Goal: Information Seeking & Learning: Learn about a topic

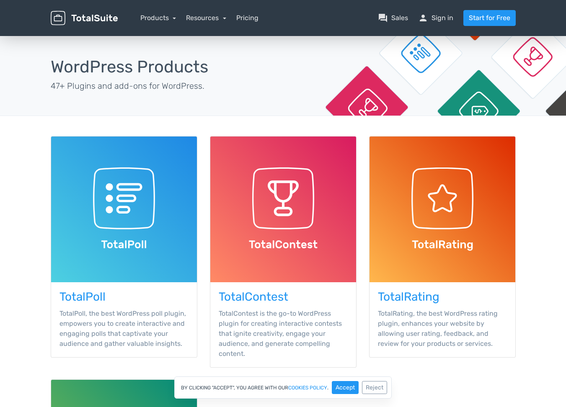
click at [532, 295] on main "TotalSuite Products WordPress Products 47+ Plugins and add-ons for WordPress. T…" at bounding box center [283, 333] width 566 height 599
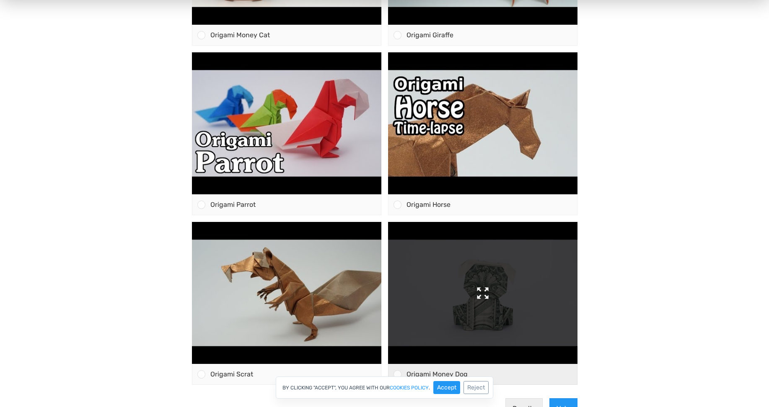
scroll to position [544, 0]
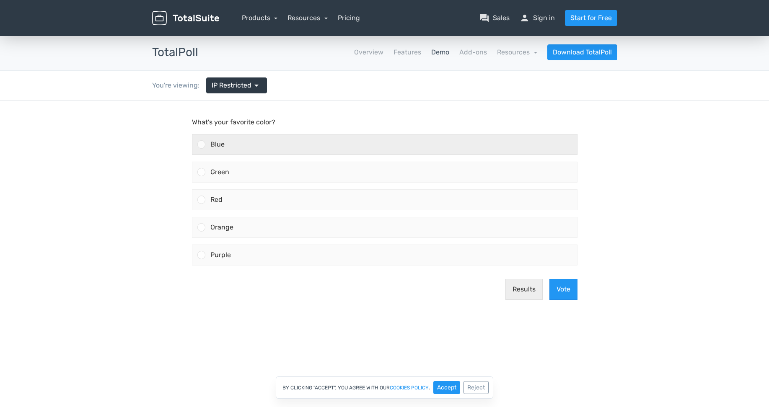
click at [204, 144] on div at bounding box center [201, 144] width 8 height 8
click at [201, 145] on input "Blue" at bounding box center [201, 145] width 0 height 0
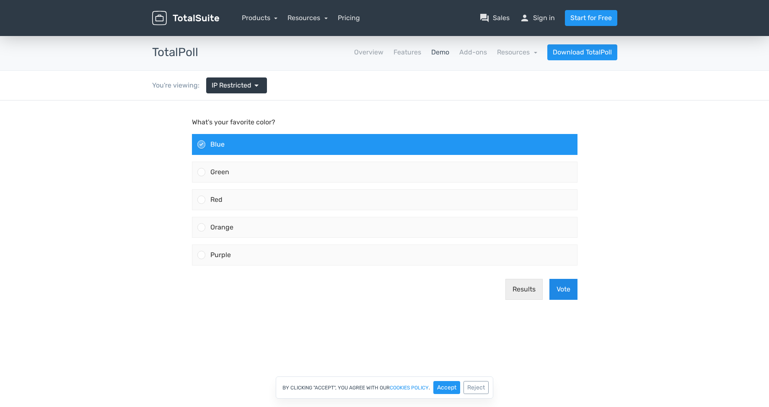
click at [562, 289] on button "Vote" at bounding box center [563, 289] width 28 height 21
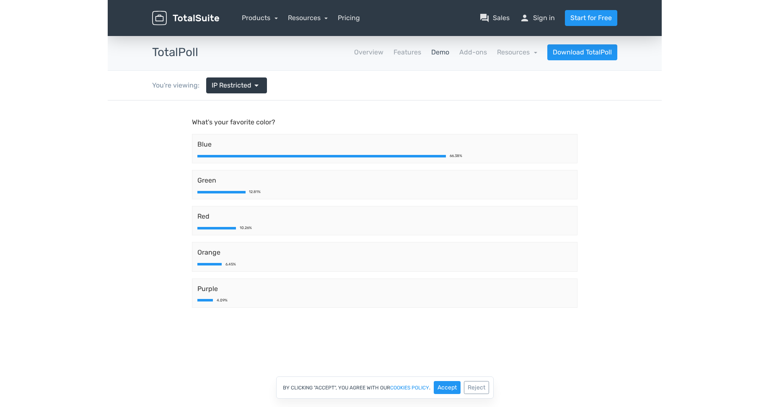
scroll to position [338, 0]
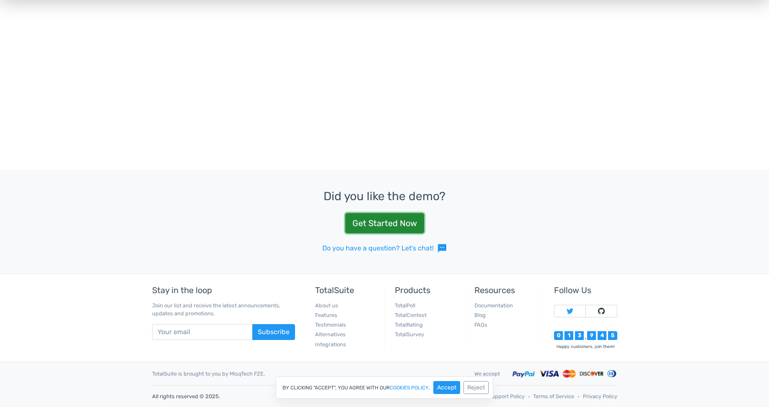
click at [404, 222] on link "Get Started Now" at bounding box center [384, 223] width 79 height 20
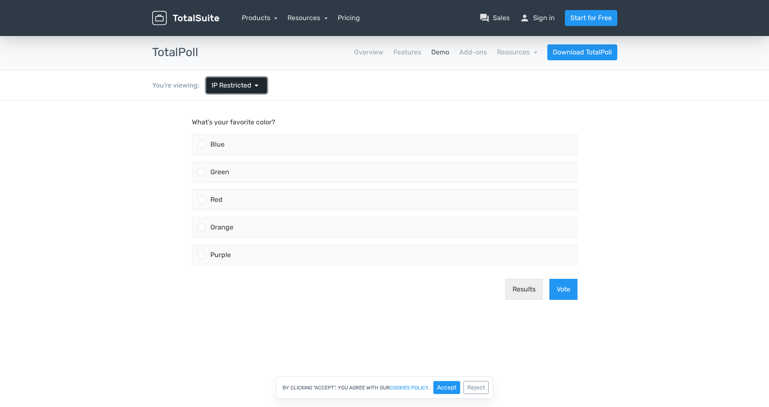
click at [257, 86] on span "arrow_drop_down" at bounding box center [256, 85] width 10 height 10
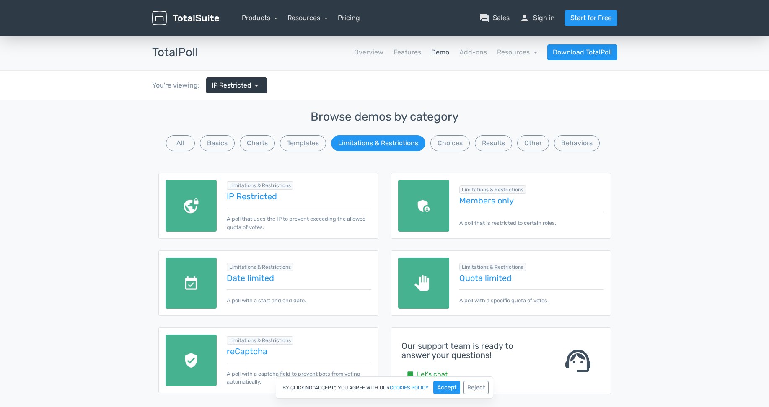
click at [193, 291] on img at bounding box center [192, 284] width 52 height 52
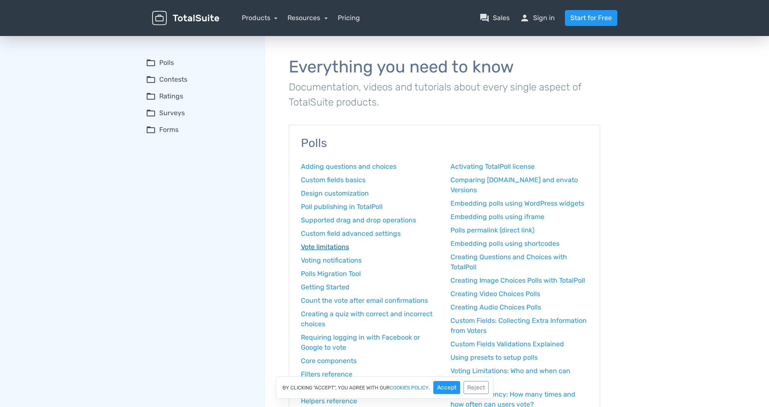
click at [337, 251] on link "Vote limitations" at bounding box center [369, 247] width 137 height 10
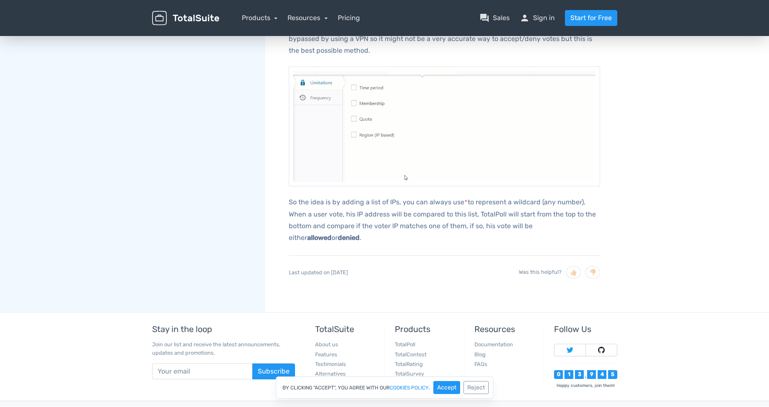
scroll to position [1157, 0]
